Goal: Check status: Check status

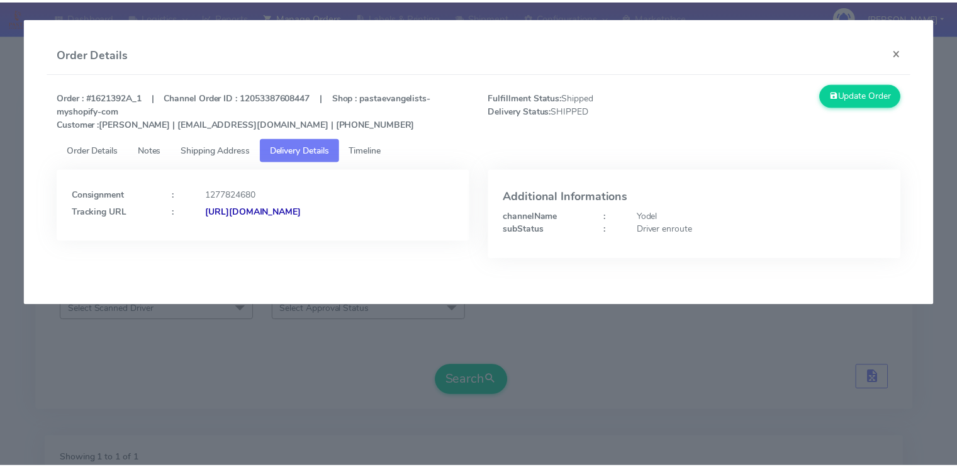
scroll to position [181, 0]
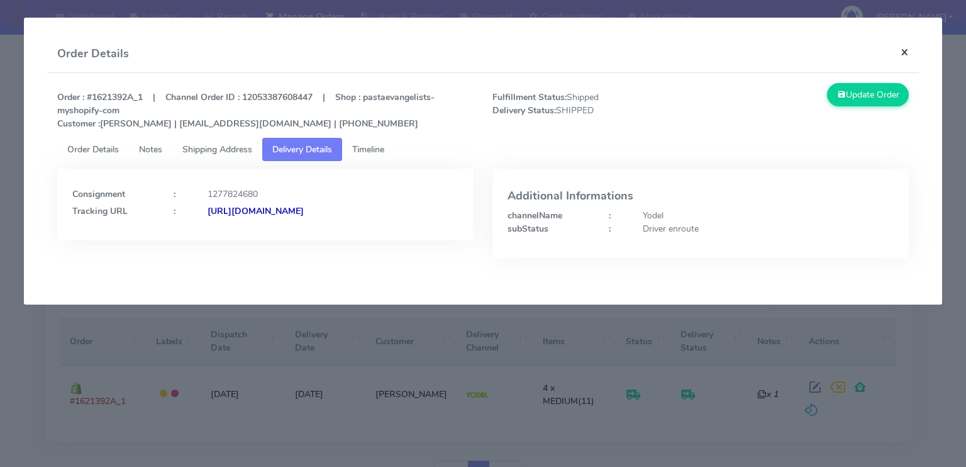
click at [910, 46] on button "×" at bounding box center [905, 51] width 28 height 33
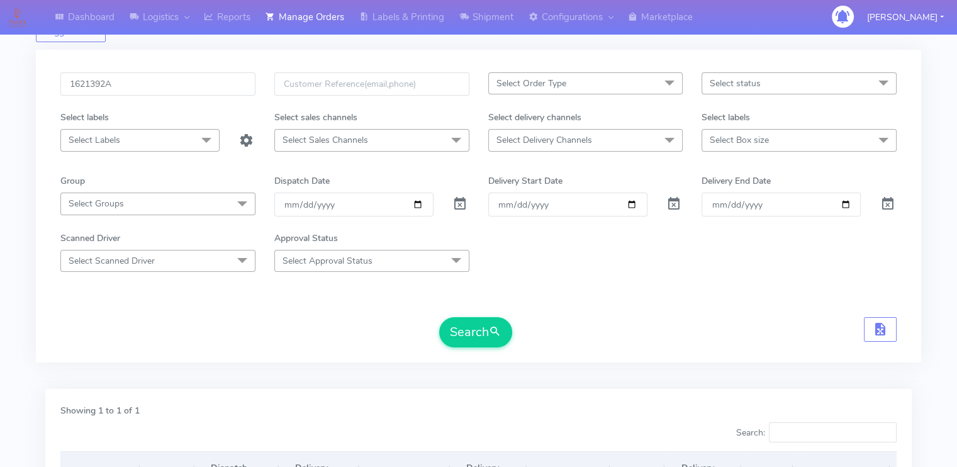
scroll to position [30, 0]
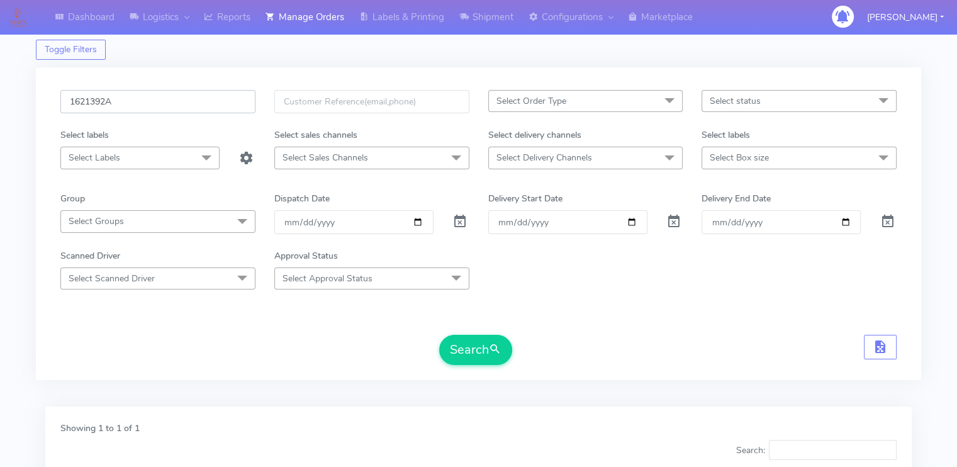
click at [153, 98] on input "1621392A" at bounding box center [157, 101] width 195 height 23
paste input "50"
type input "1621350"
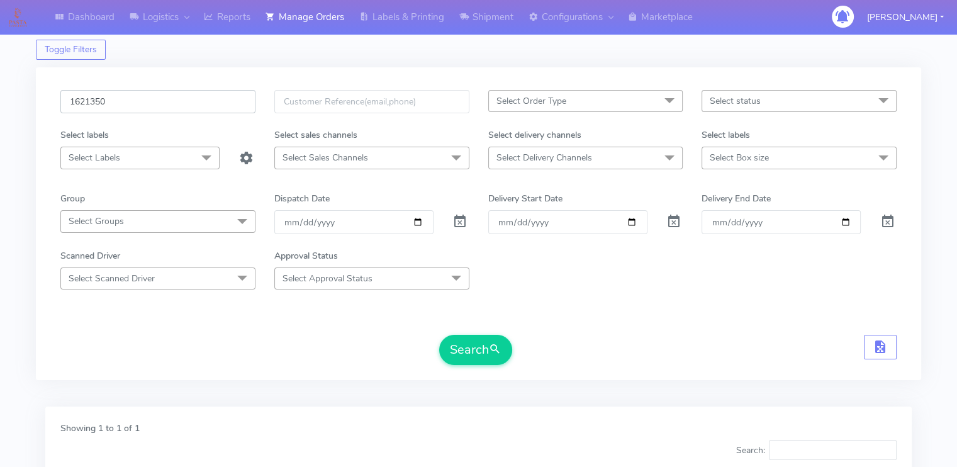
click at [439, 335] on button "Search" at bounding box center [475, 350] width 73 height 30
click at [157, 319] on form "1621350 Select Order Type Select All MEALS ATAVI One Off Pasta Club Gift Kit Ev…" at bounding box center [478, 227] width 836 height 275
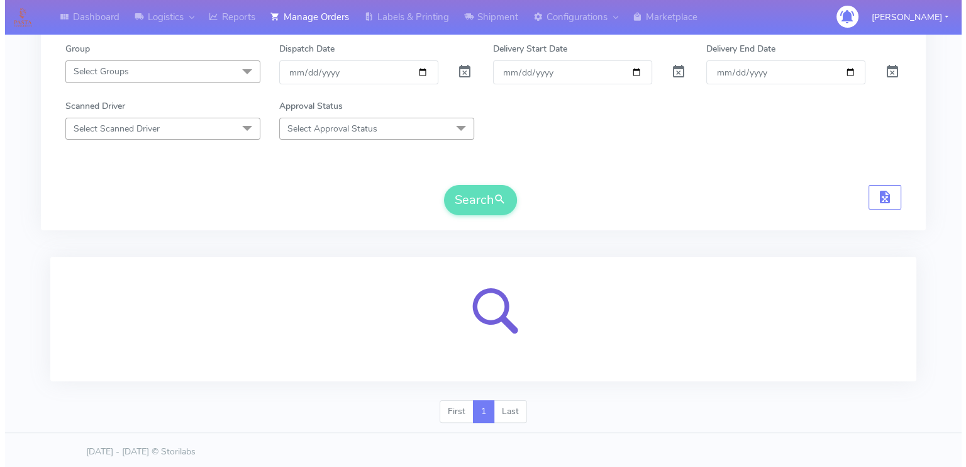
scroll to position [181, 0]
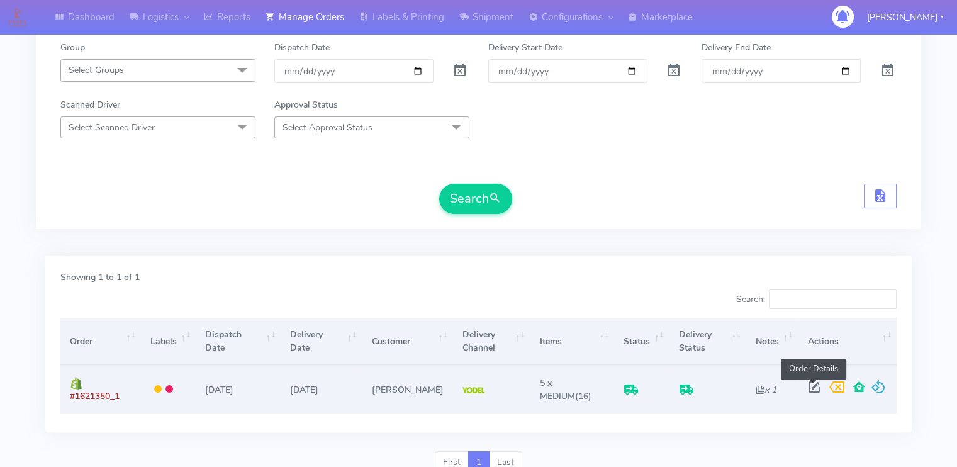
click at [811, 390] on span at bounding box center [813, 390] width 23 height 12
select select "5"
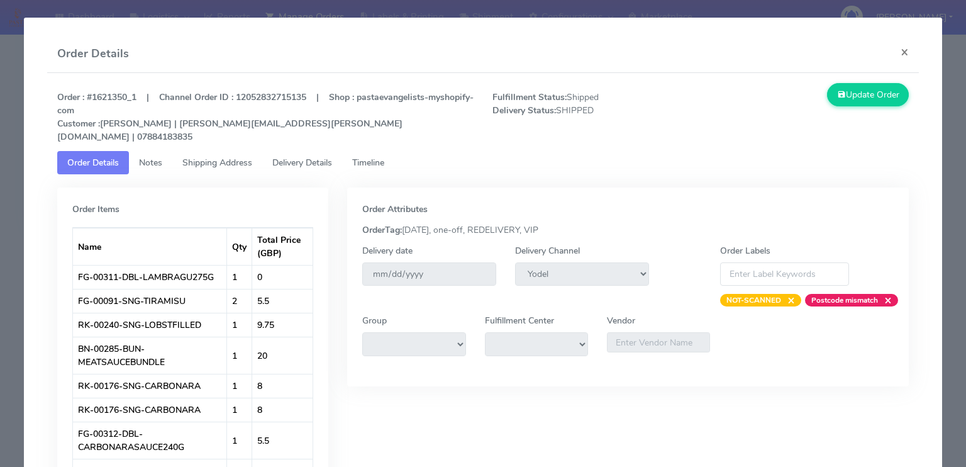
click at [314, 157] on span "Delivery Details" at bounding box center [302, 163] width 60 height 12
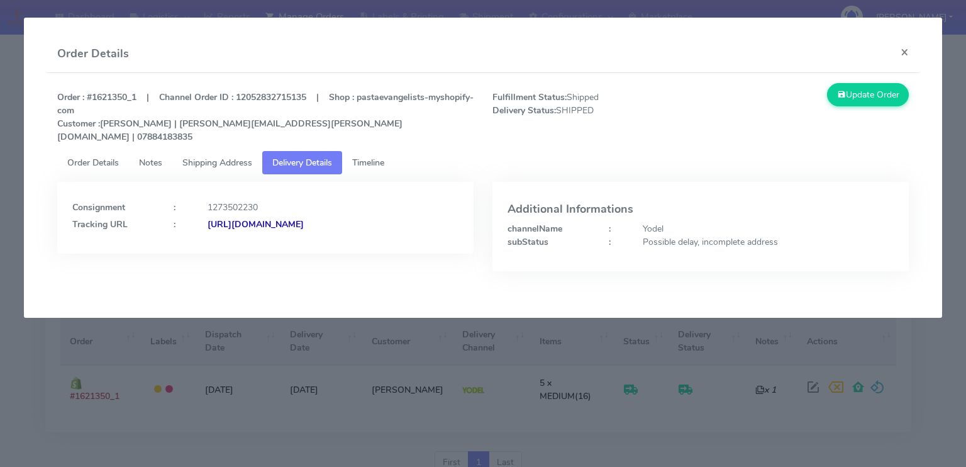
click at [302, 218] on strong "[URL][DOMAIN_NAME]" at bounding box center [256, 224] width 96 height 12
click at [221, 157] on span "Shipping Address" at bounding box center [217, 163] width 70 height 12
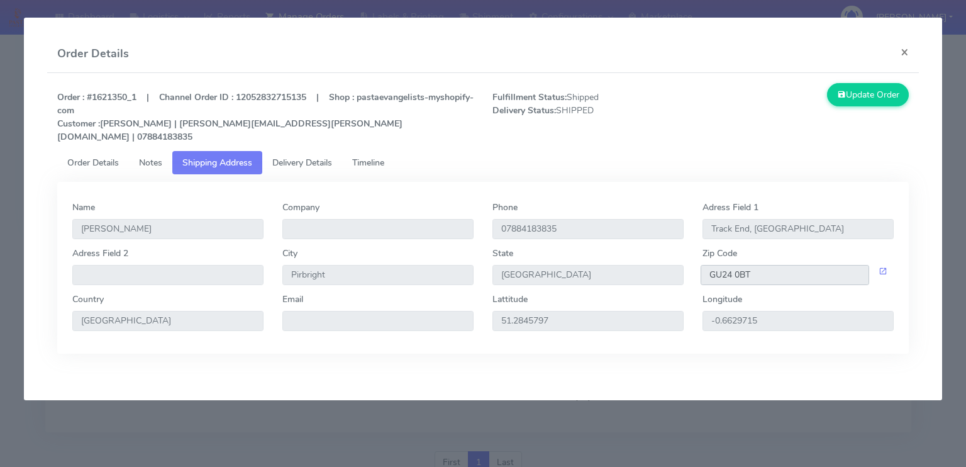
click at [769, 265] on input "GU24 0BT" at bounding box center [785, 275] width 169 height 20
